Goal: Navigation & Orientation: Find specific page/section

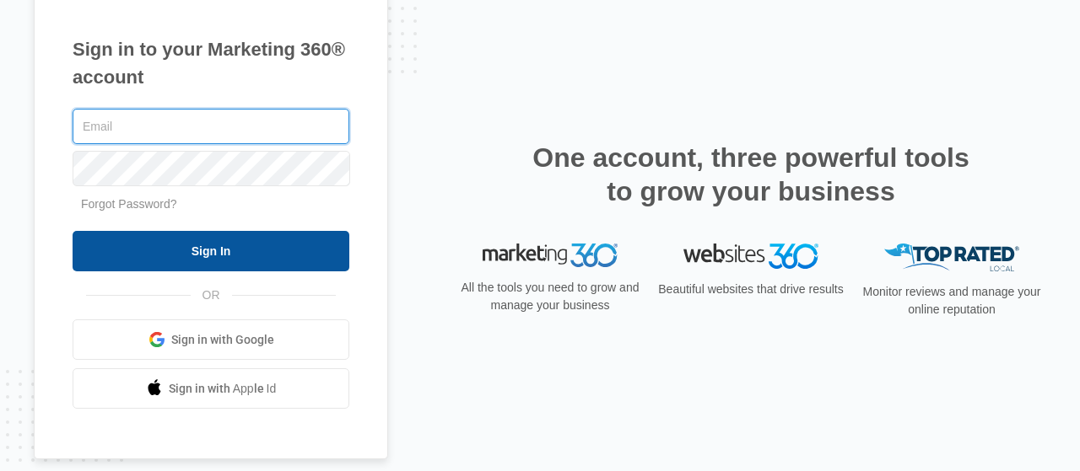
type input "[PERSON_NAME][EMAIL_ADDRESS][DOMAIN_NAME]"
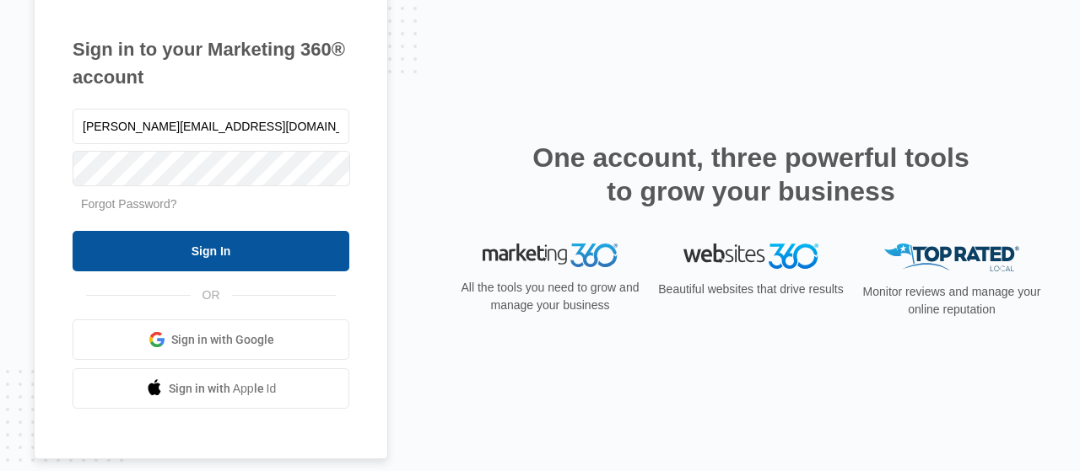
click at [292, 238] on input "Sign In" at bounding box center [211, 251] width 277 height 40
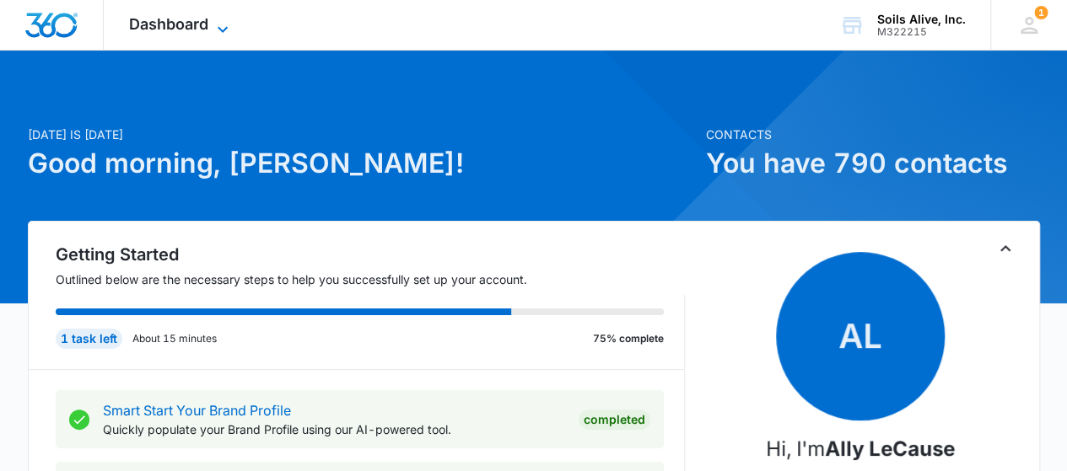
click at [214, 22] on icon at bounding box center [223, 29] width 20 height 20
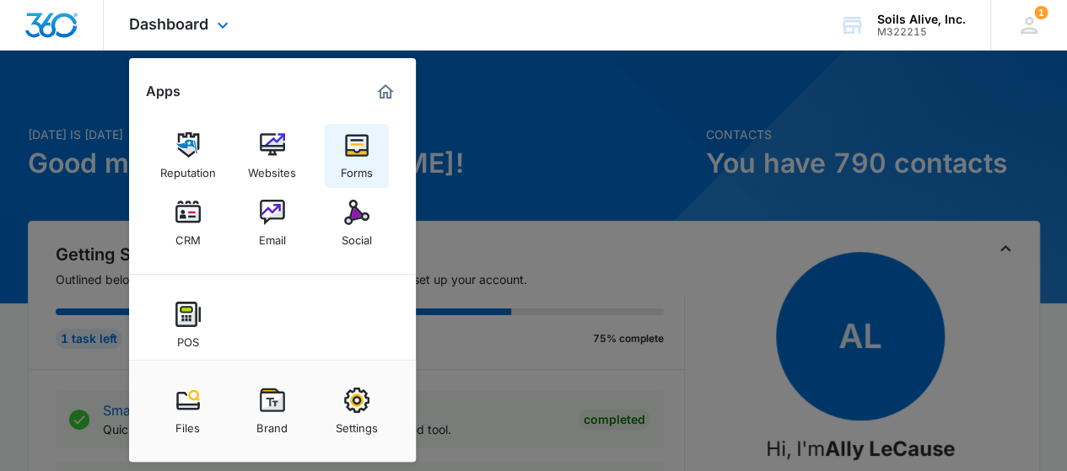
click at [352, 169] on div "Forms" at bounding box center [357, 169] width 32 height 22
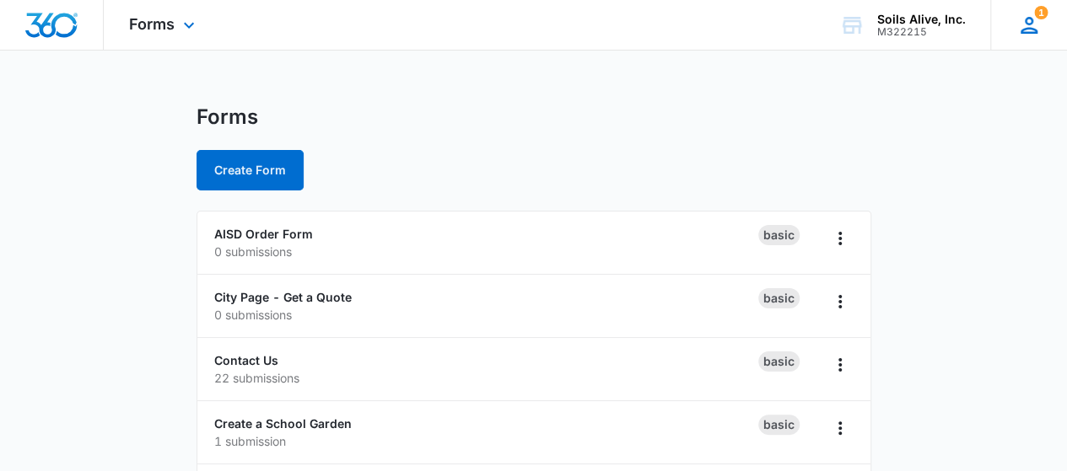
click at [1024, 35] on icon at bounding box center [1028, 25] width 25 height 25
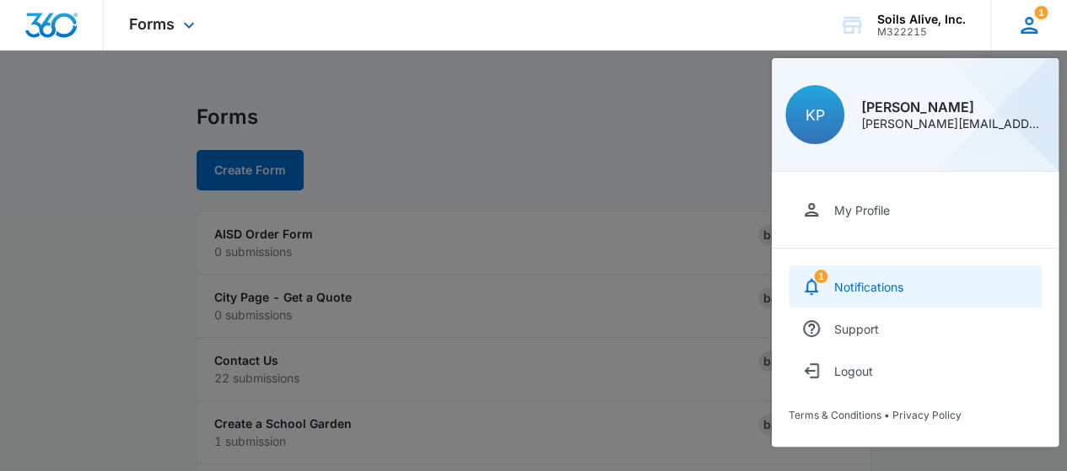
click at [884, 279] on link "1 Notifications" at bounding box center [915, 287] width 253 height 42
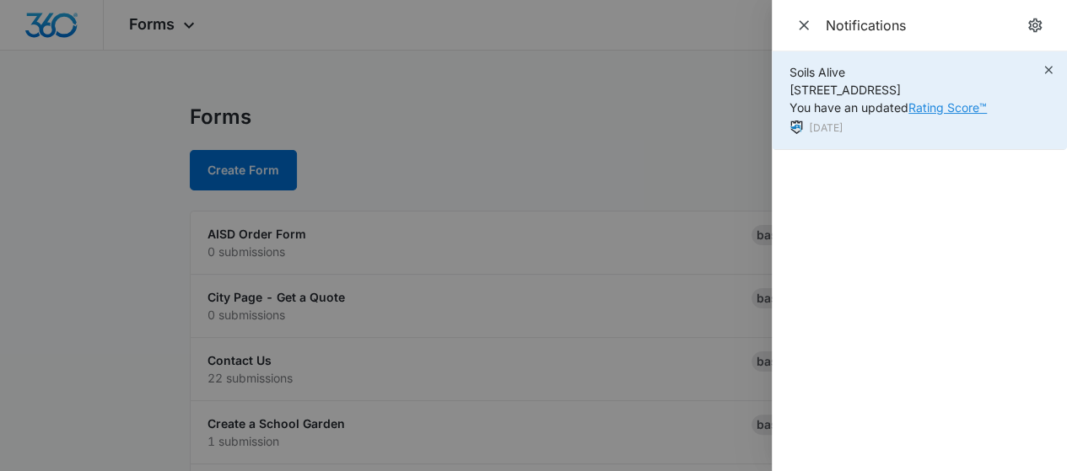
click at [958, 109] on link "Rating Score™" at bounding box center [947, 107] width 78 height 14
